Goal: Find specific page/section: Find specific page/section

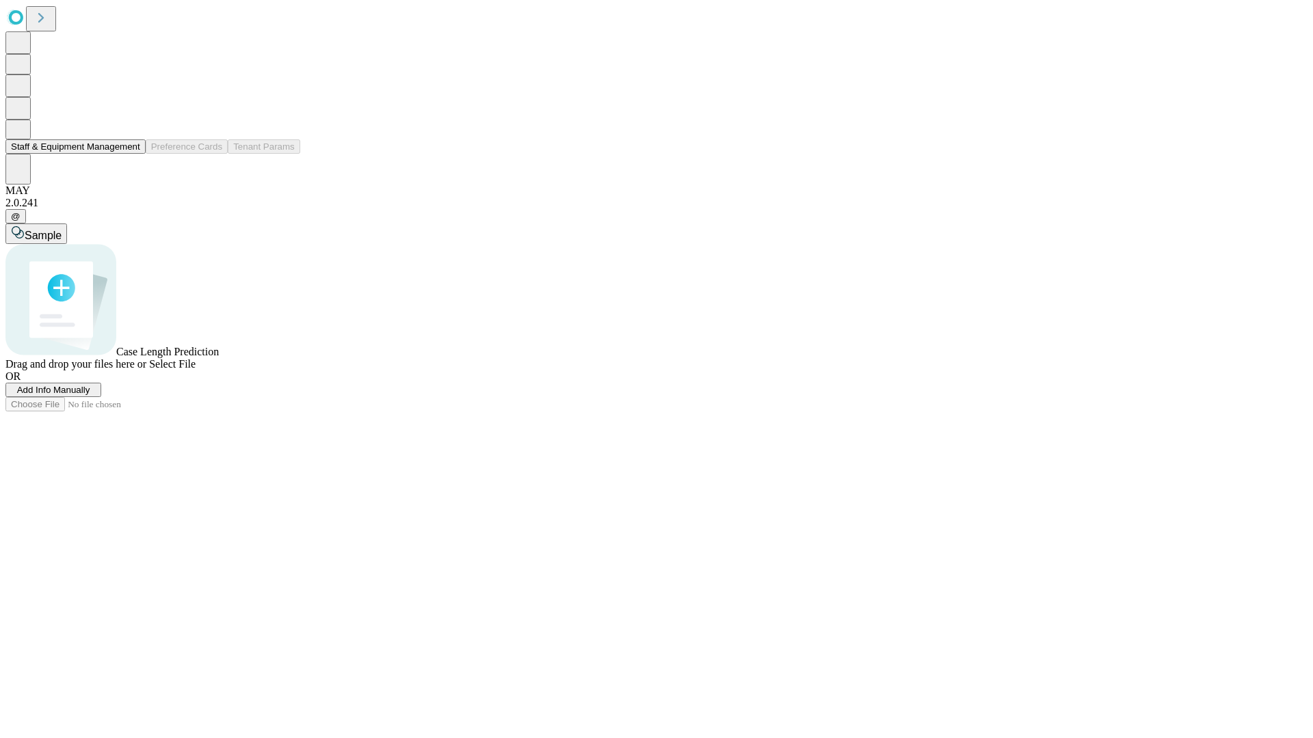
click at [131, 154] on button "Staff & Equipment Management" at bounding box center [75, 146] width 140 height 14
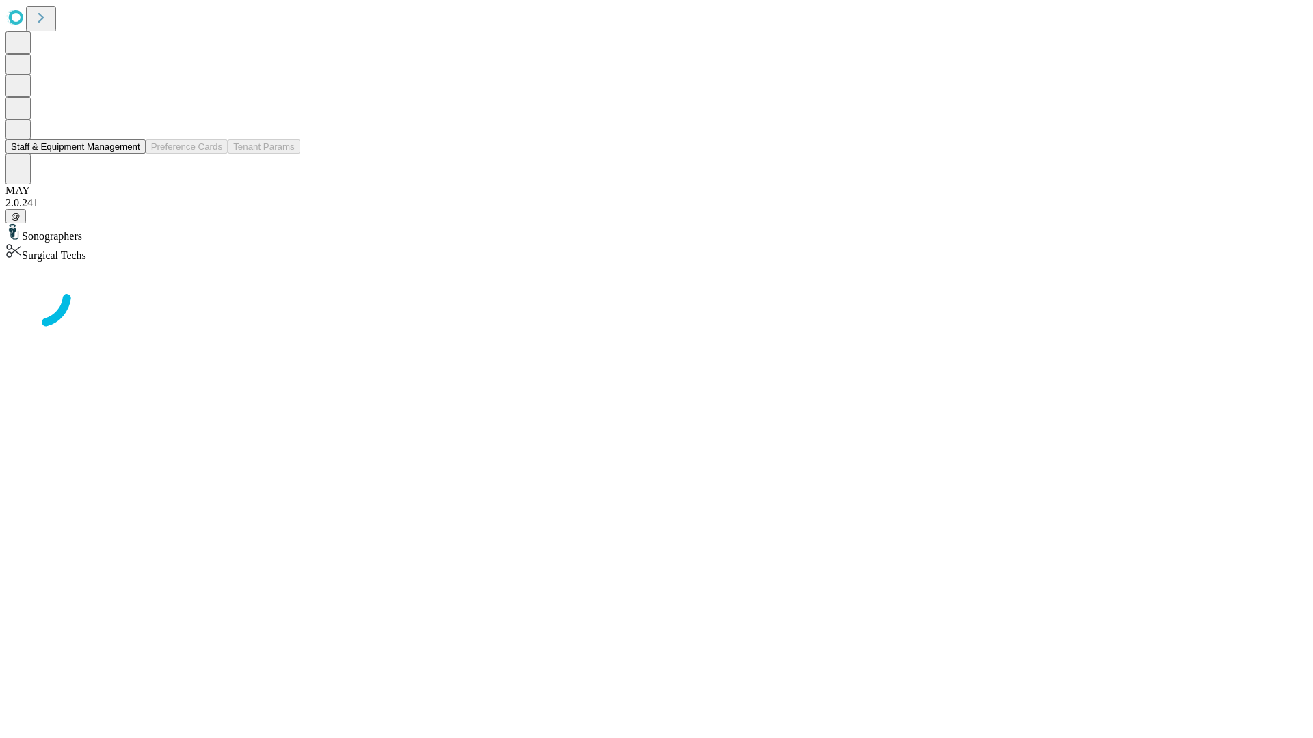
click at [131, 154] on button "Staff & Equipment Management" at bounding box center [75, 146] width 140 height 14
